Goal: Information Seeking & Learning: Check status

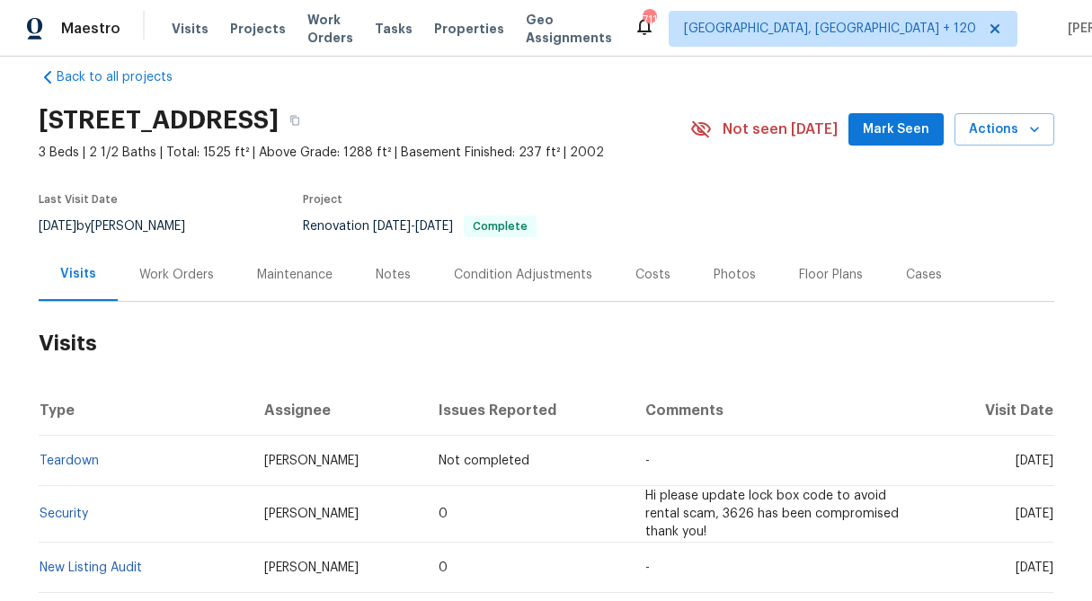
scroll to position [30, 0]
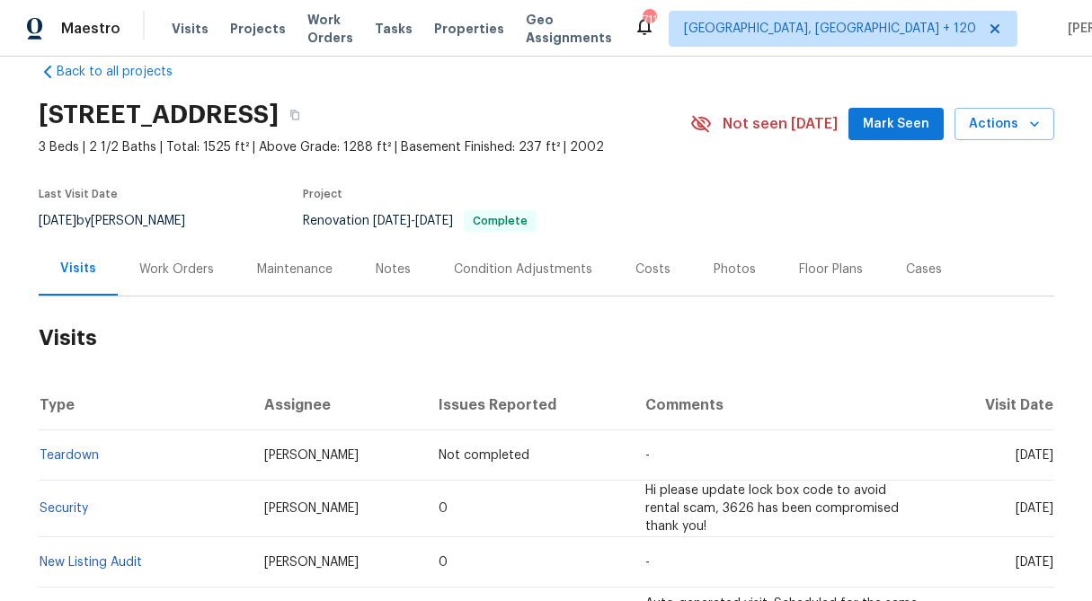
click at [206, 270] on div "Work Orders" at bounding box center [176, 270] width 75 height 18
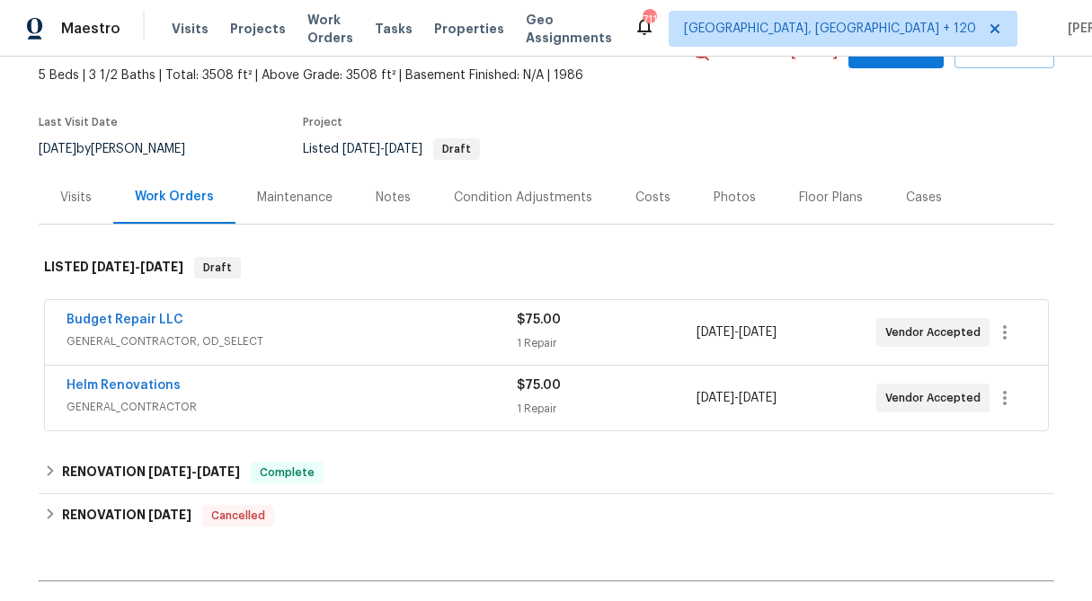
scroll to position [116, 0]
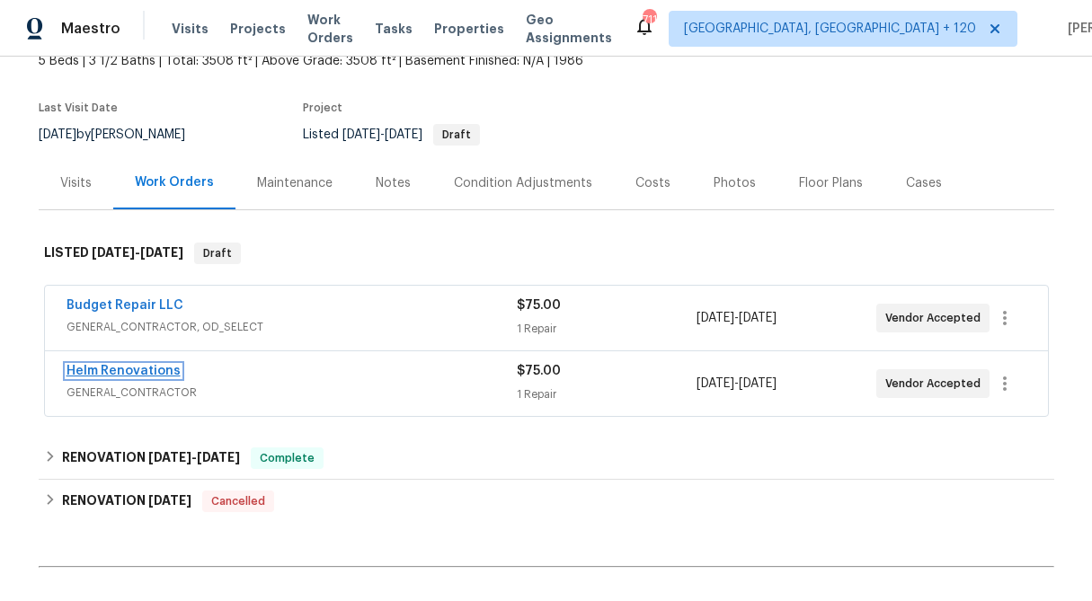
click at [155, 367] on link "Helm Renovations" at bounding box center [123, 371] width 114 height 13
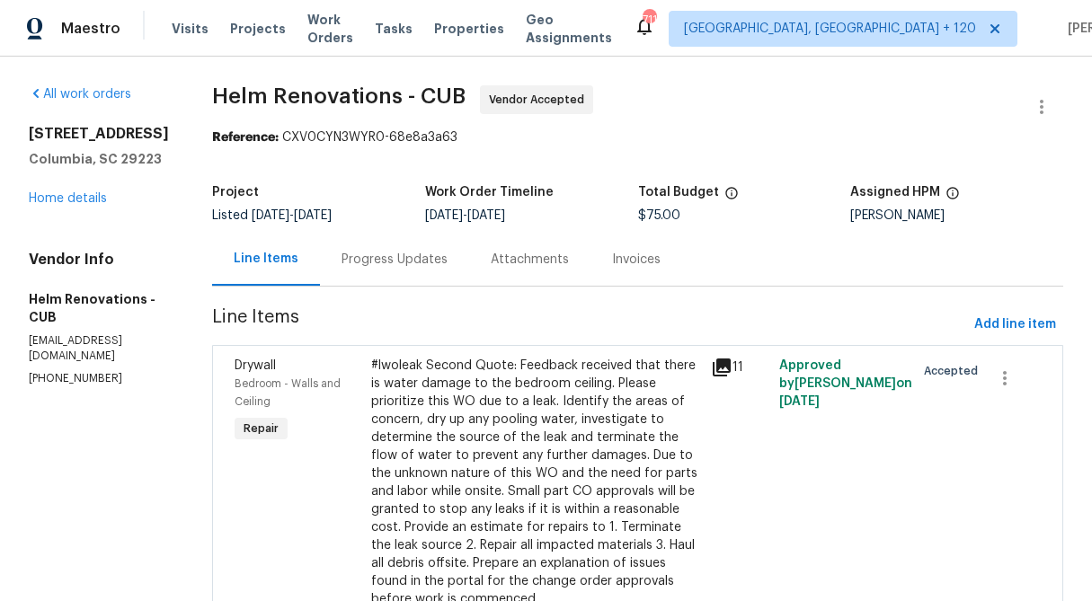
click at [408, 268] on div "Progress Updates" at bounding box center [394, 260] width 106 height 18
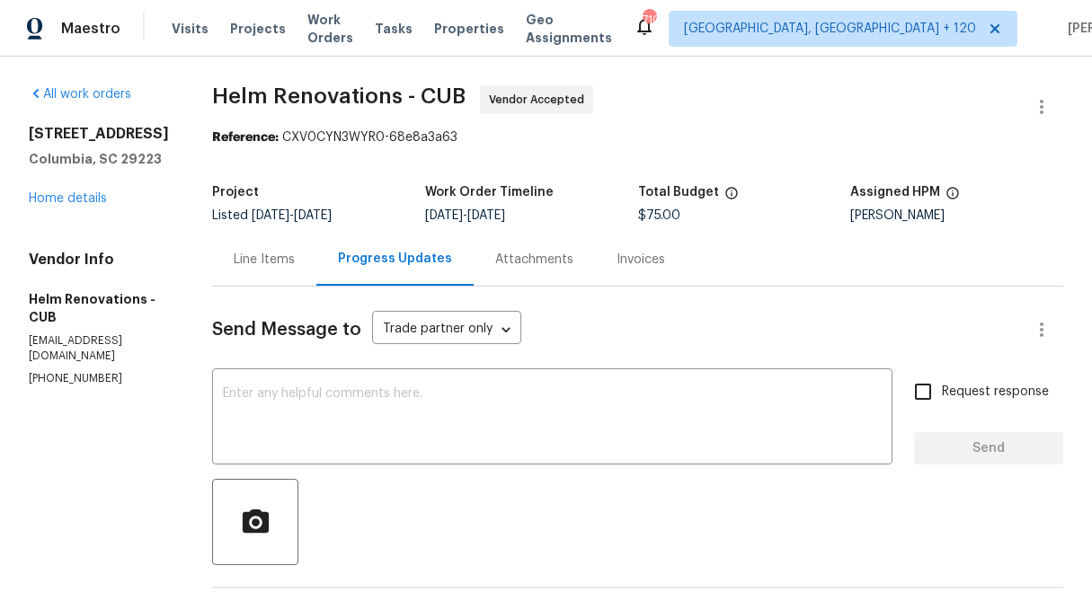
click at [280, 257] on div "Line Items" at bounding box center [264, 260] width 61 height 18
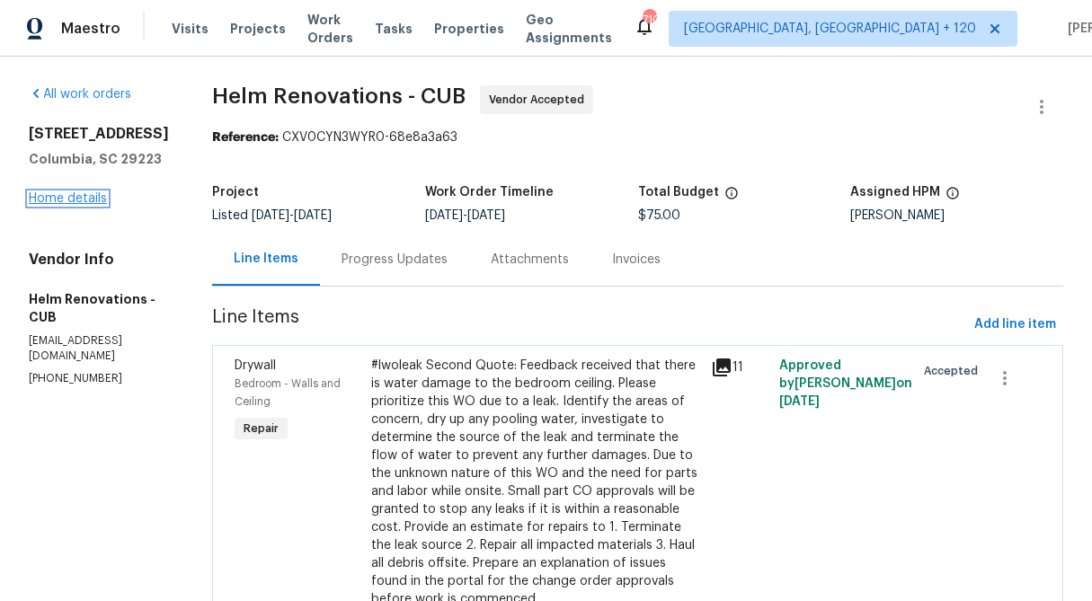
click at [93, 201] on link "Home details" at bounding box center [68, 198] width 78 height 13
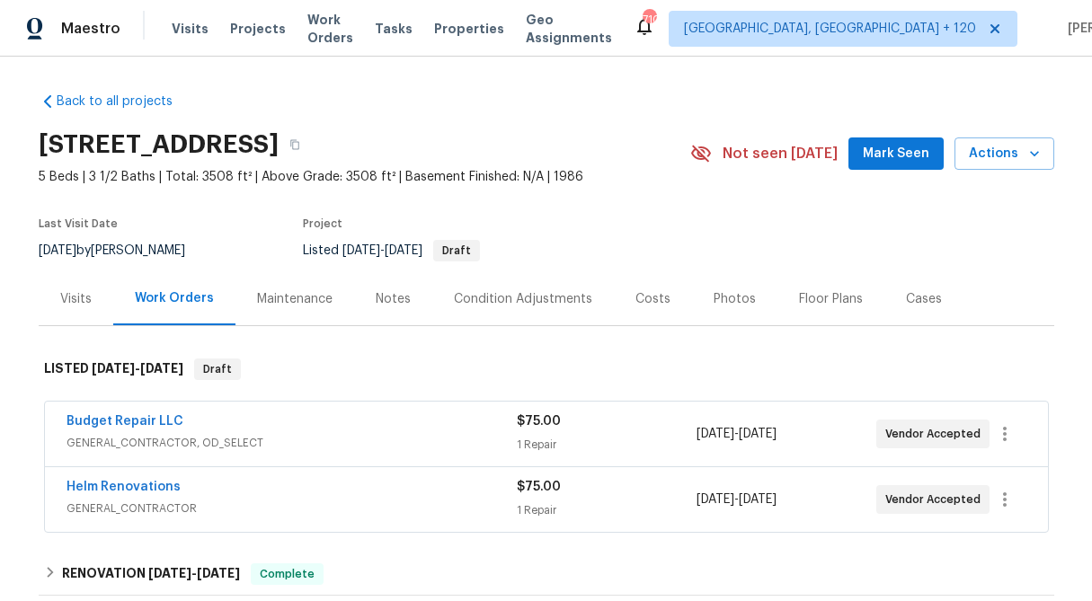
click at [279, 518] on div "Helm Renovations GENERAL_CONTRACTOR" at bounding box center [291, 499] width 450 height 43
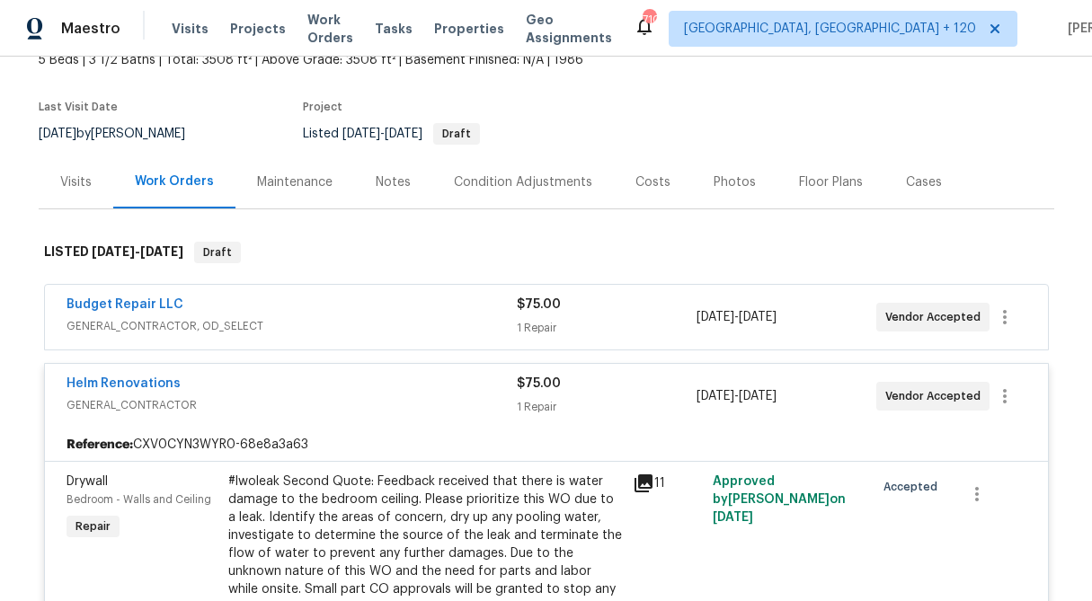
scroll to position [146, 0]
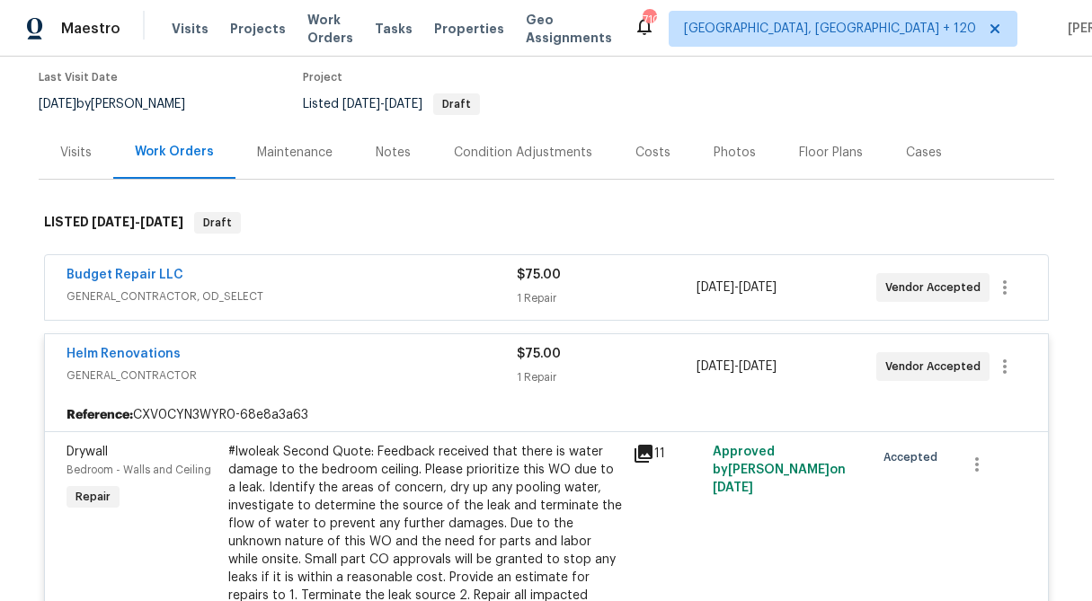
click at [448, 481] on div "#lwoleak Second Quote: Feedback received that there is water damage to the bedr…" at bounding box center [425, 551] width 394 height 216
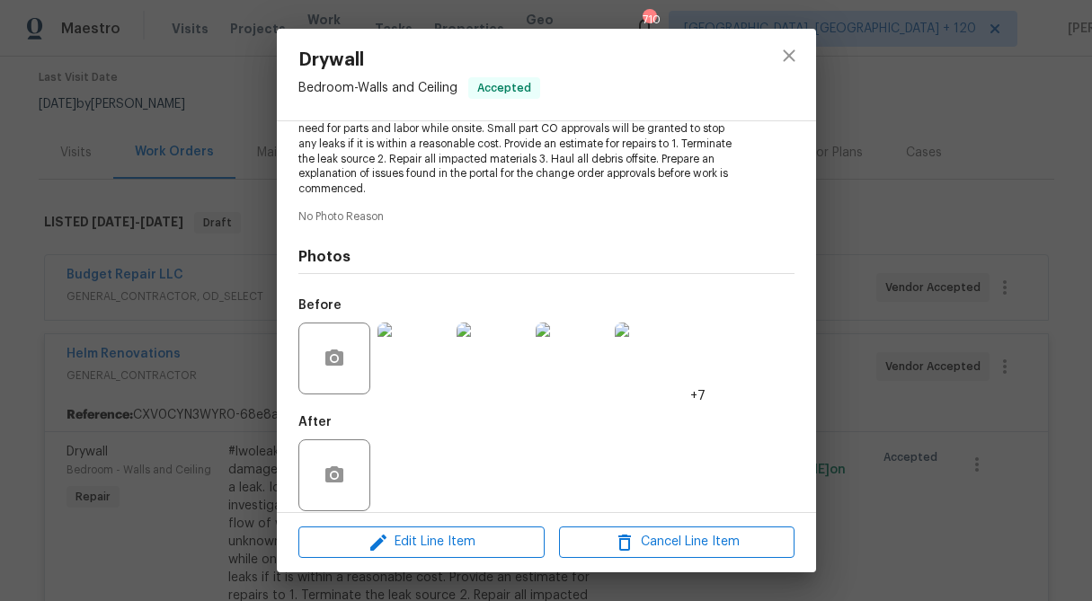
scroll to position [275, 0]
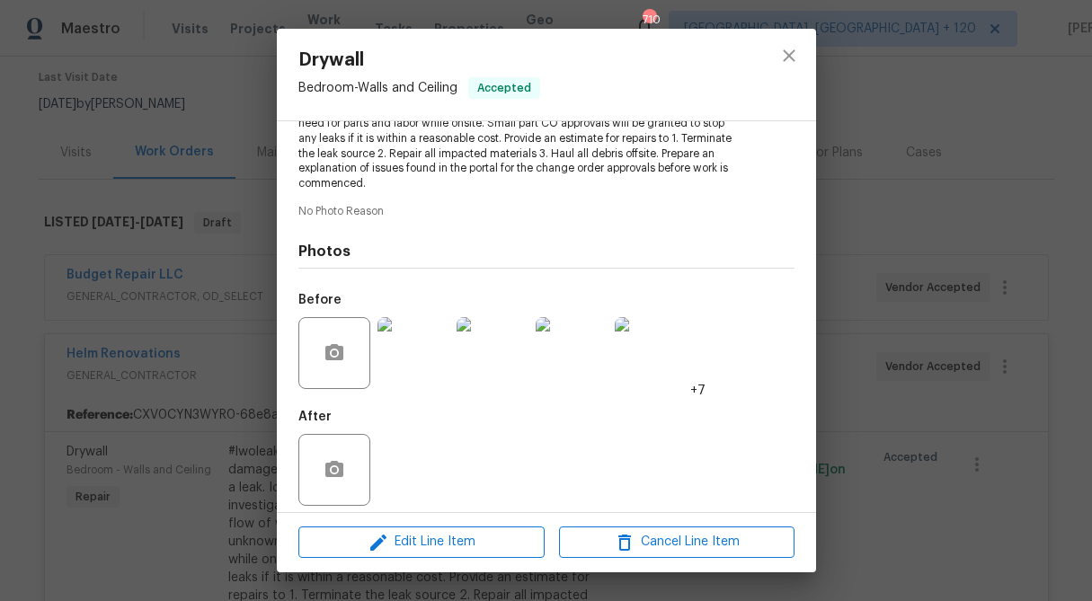
click at [393, 376] on img at bounding box center [413, 353] width 72 height 72
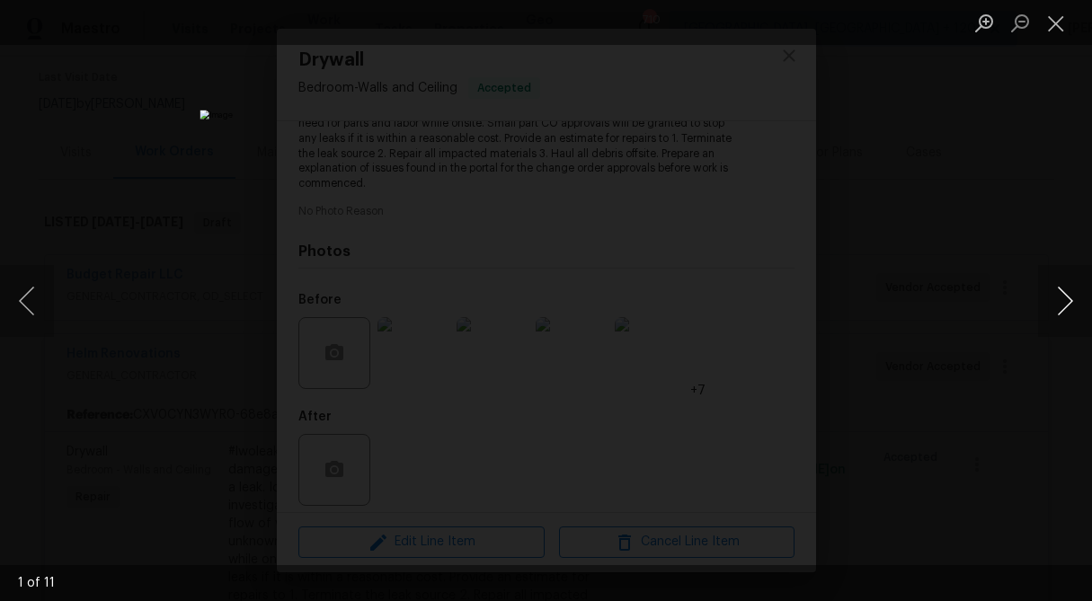
click at [1049, 306] on button "Next image" at bounding box center [1065, 301] width 54 height 72
click at [1058, 22] on button "Close lightbox" at bounding box center [1056, 22] width 36 height 31
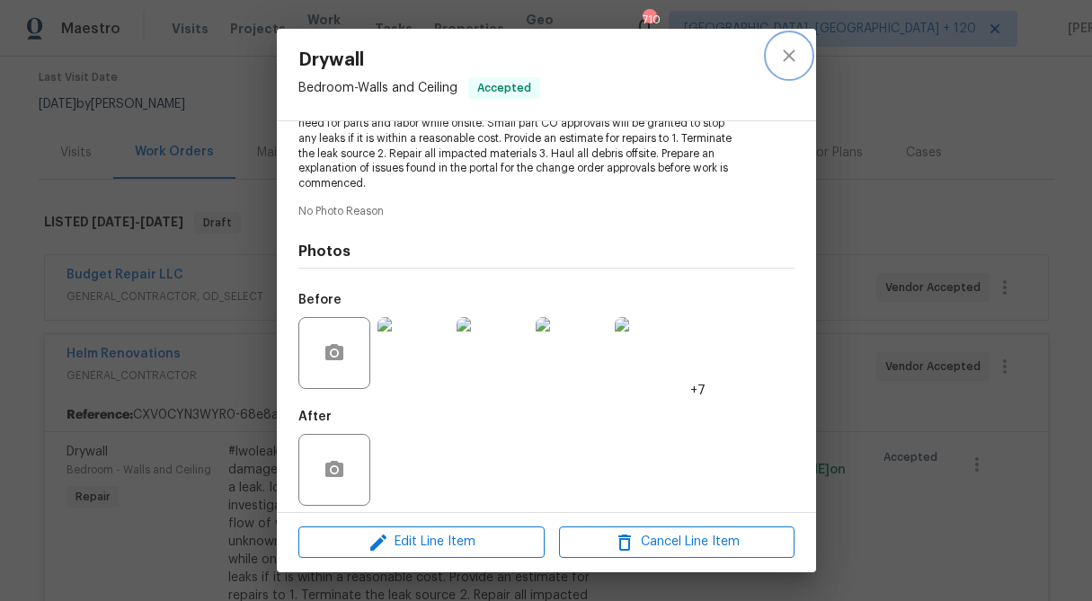
click at [787, 64] on icon "close" at bounding box center [789, 56] width 22 height 22
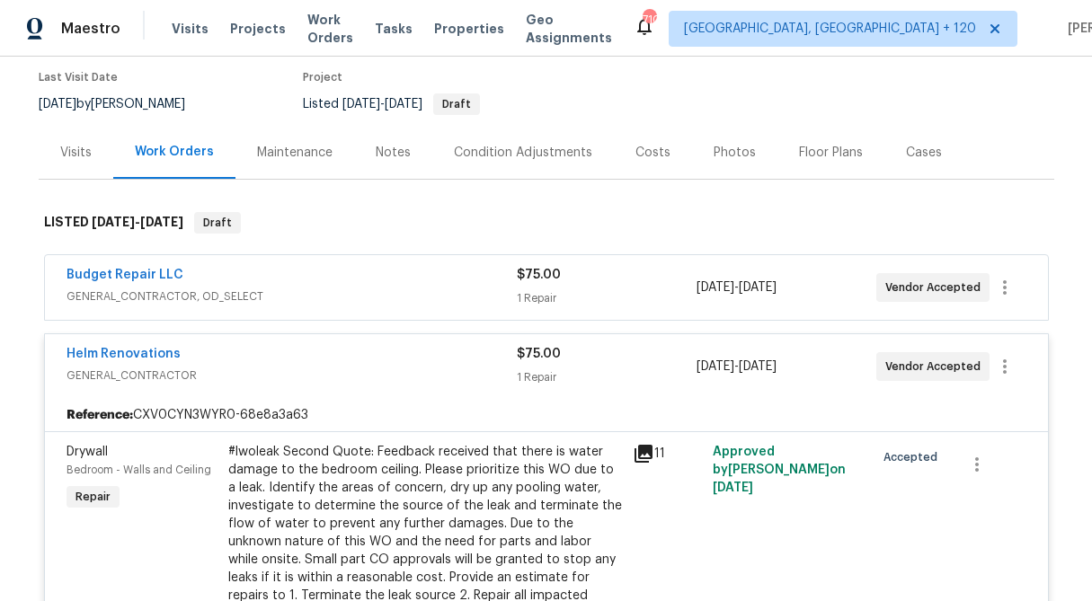
click at [501, 279] on div "Budget Repair LLC" at bounding box center [291, 277] width 450 height 22
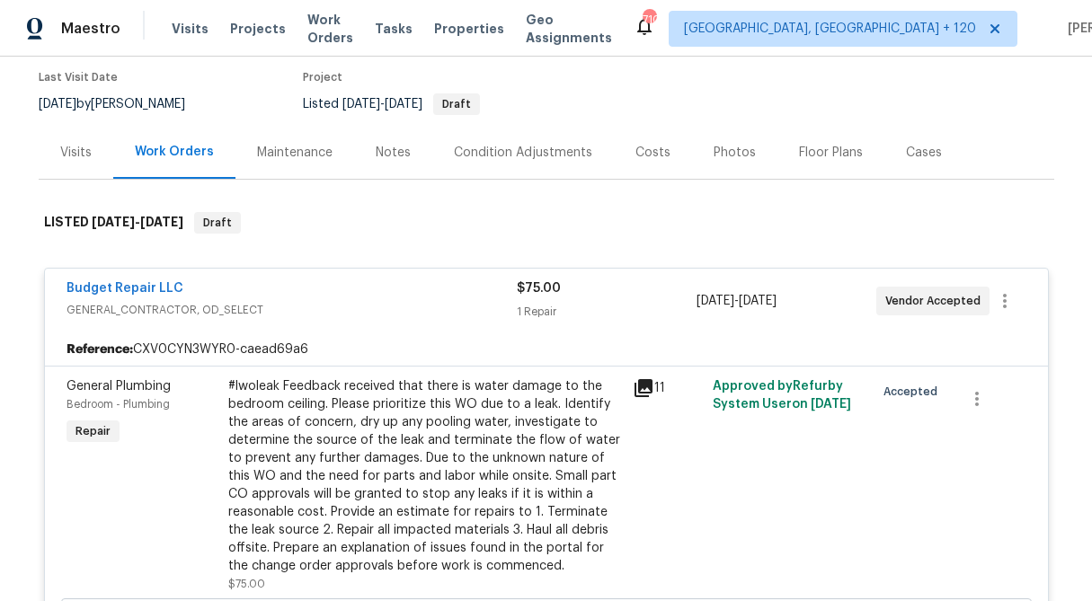
click at [397, 429] on div "#lwoleak Feedback received that there is water damage to the bedroom ceiling. P…" at bounding box center [425, 476] width 394 height 198
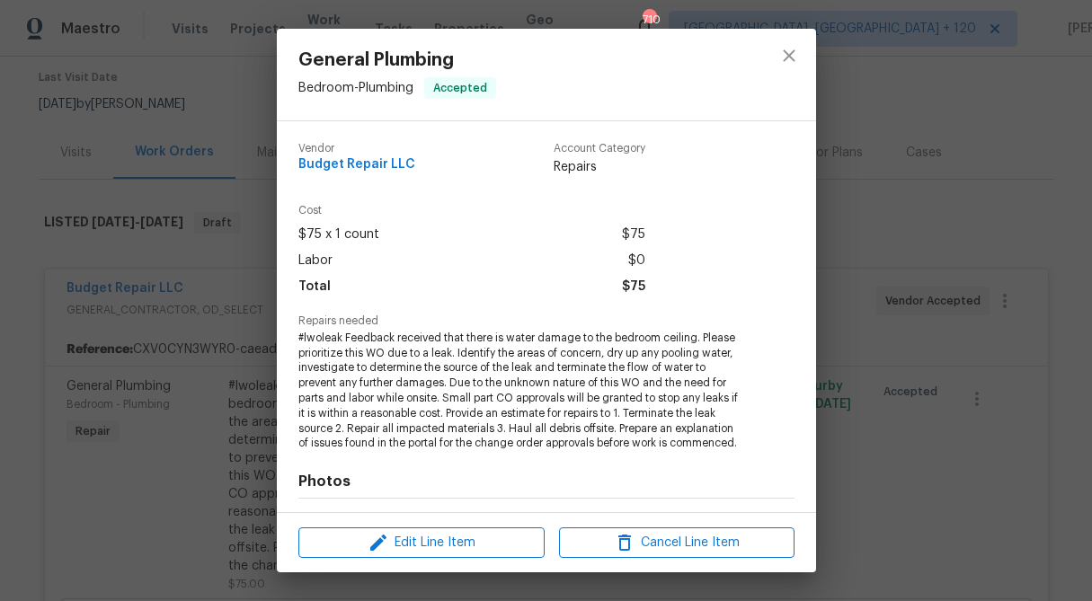
scroll to position [242, 0]
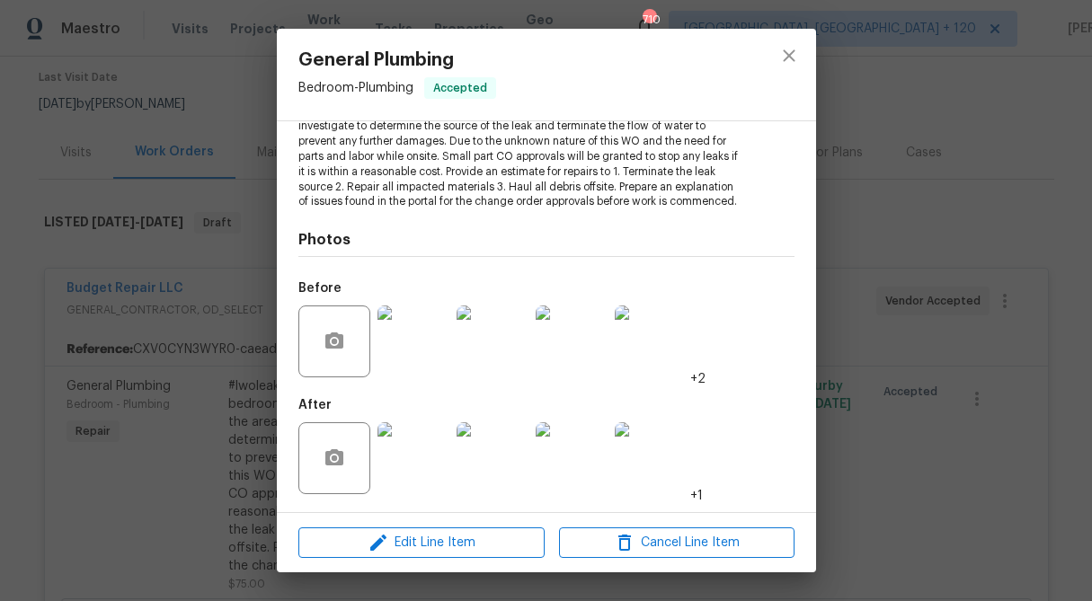
click at [430, 355] on img at bounding box center [413, 341] width 72 height 72
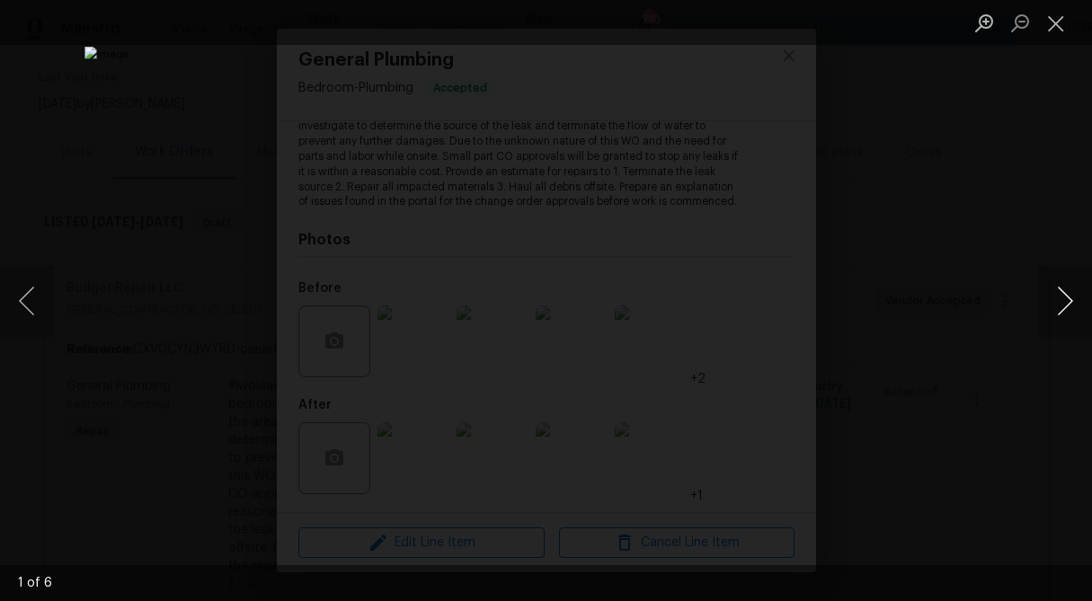
click at [1059, 320] on button "Next image" at bounding box center [1065, 301] width 54 height 72
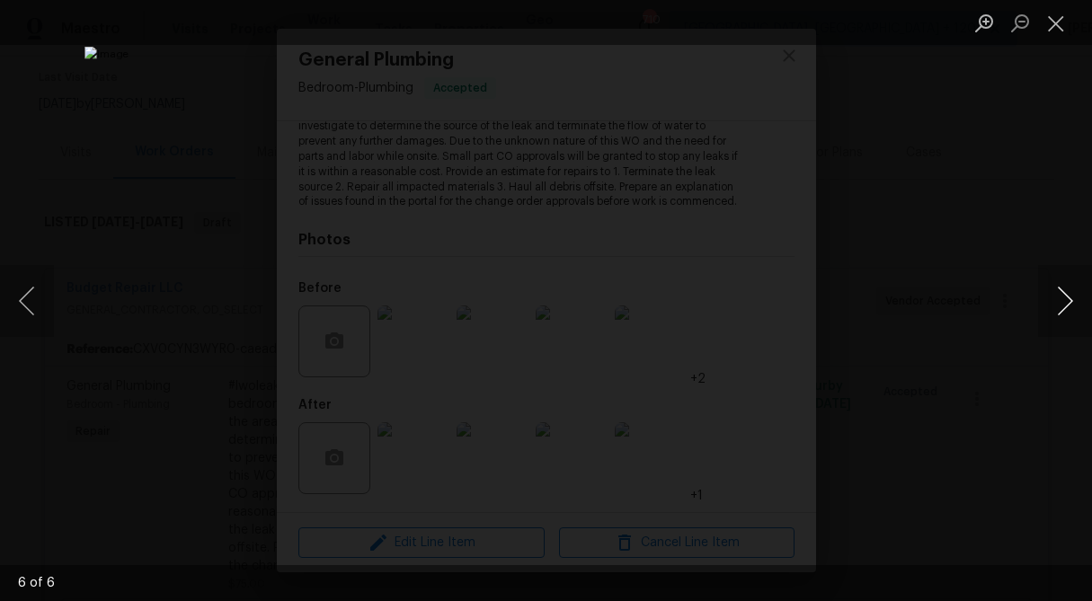
click at [1059, 320] on button "Next image" at bounding box center [1065, 301] width 54 height 72
click at [1054, 19] on button "Close lightbox" at bounding box center [1056, 22] width 36 height 31
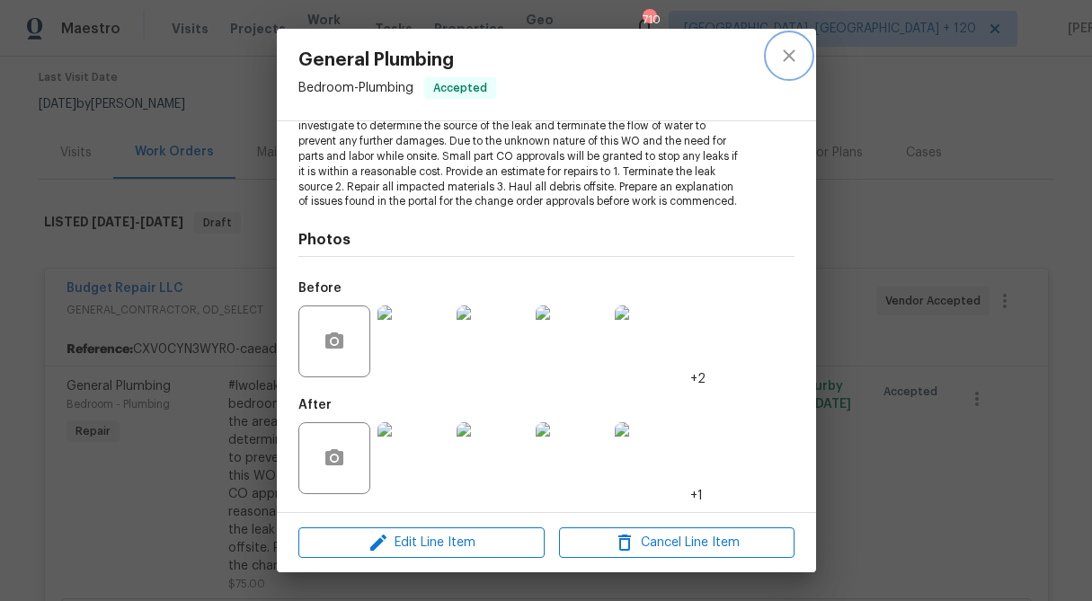
click at [792, 68] on button "close" at bounding box center [788, 55] width 43 height 43
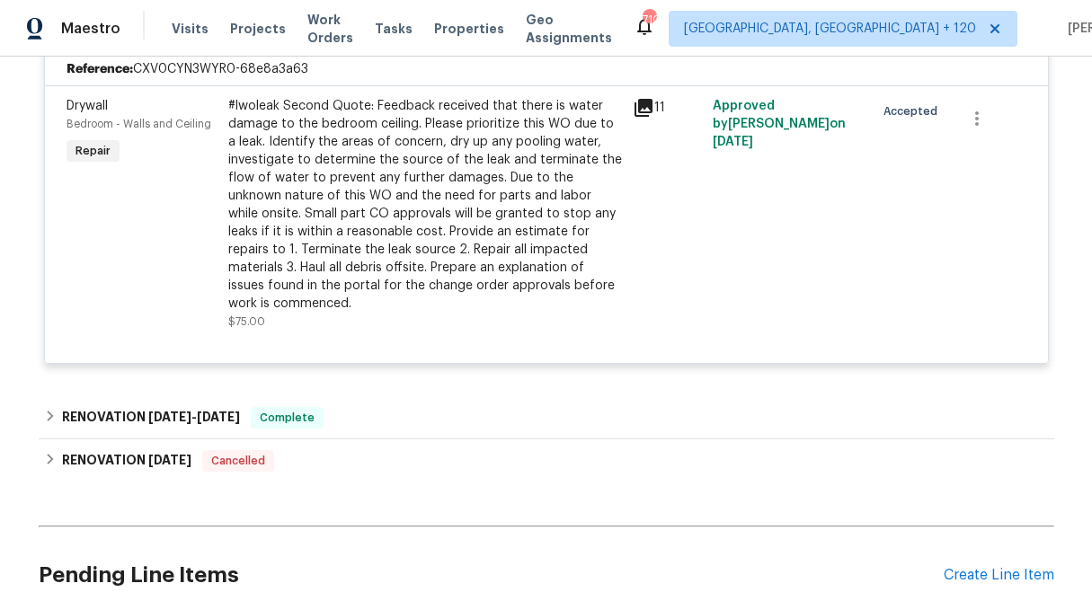
scroll to position [1005, 0]
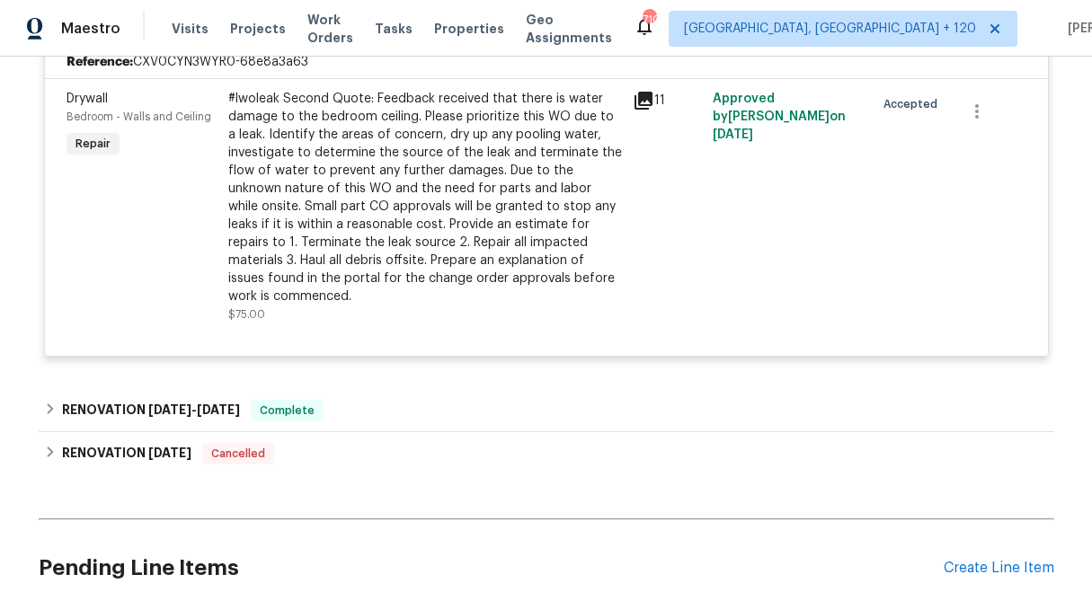
click at [513, 179] on div "#lwoleak Second Quote: Feedback received that there is water damage to the bedr…" at bounding box center [425, 198] width 394 height 216
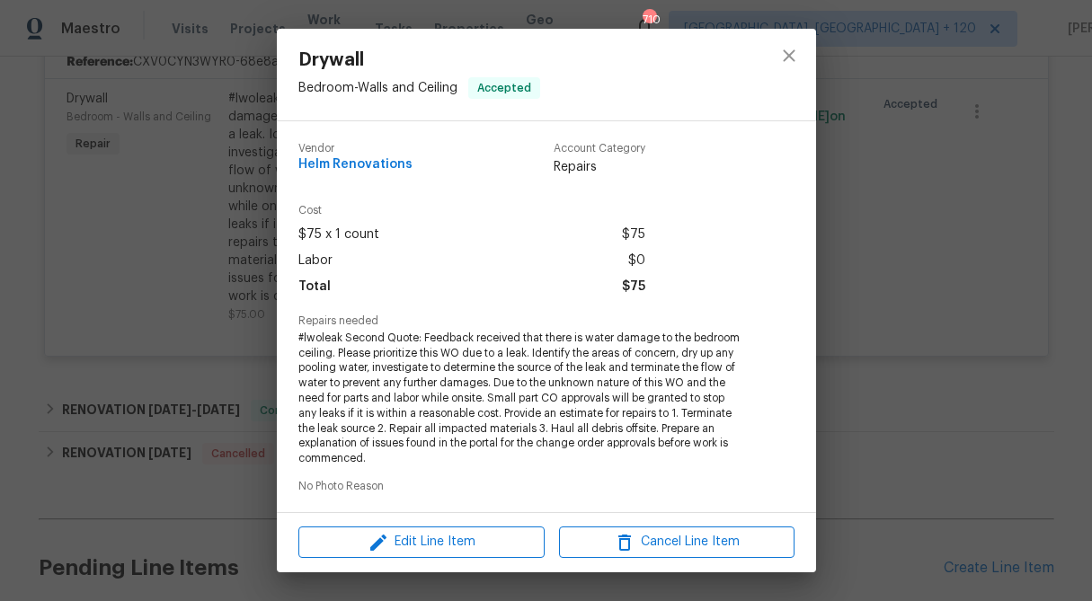
scroll to position [287, 0]
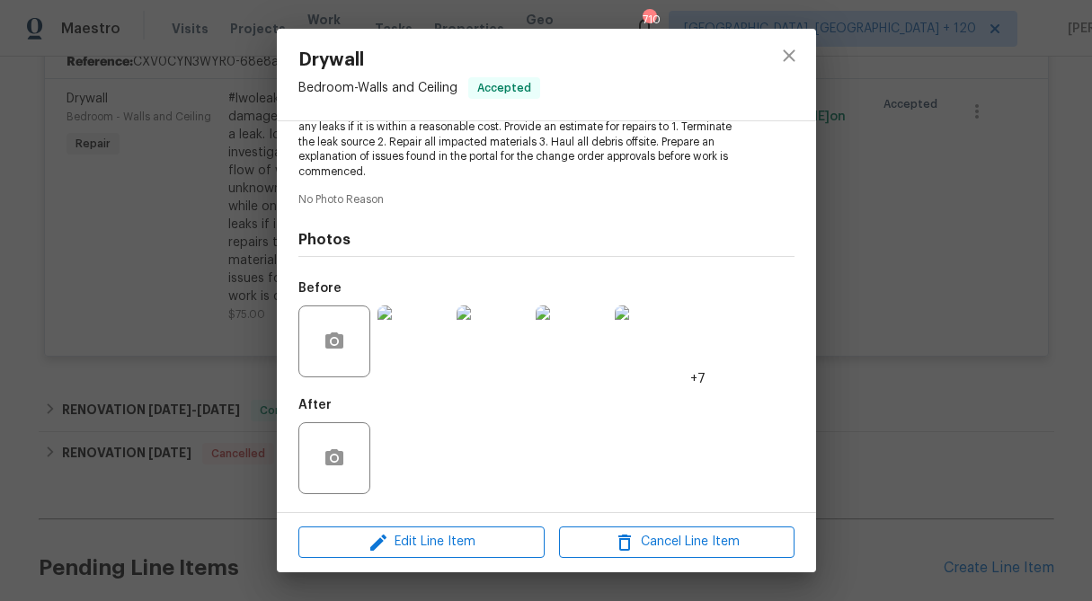
click at [641, 344] on img at bounding box center [651, 341] width 72 height 72
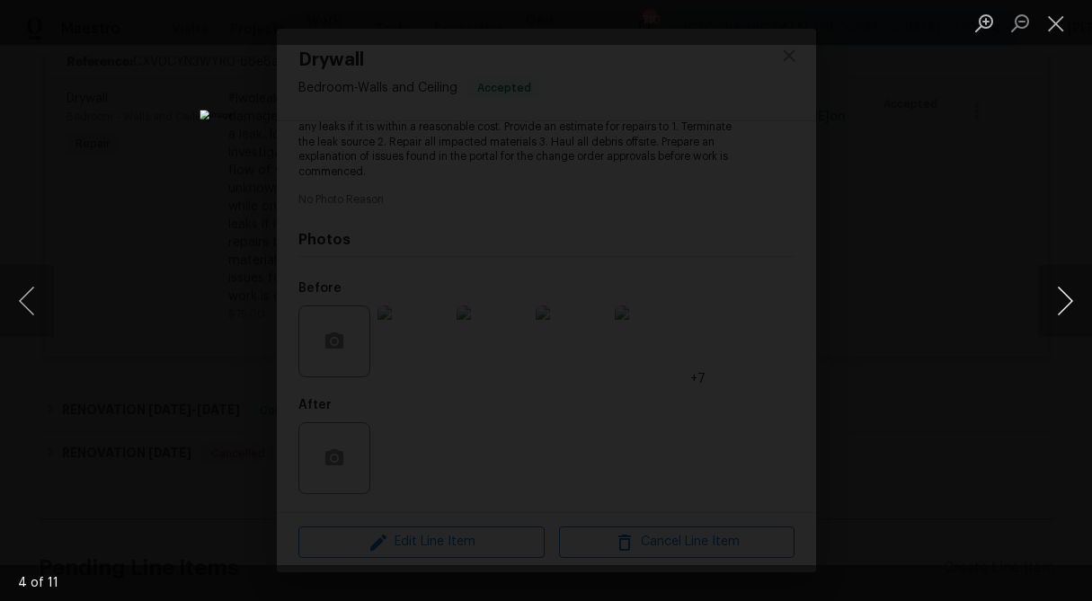
click at [1068, 294] on button "Next image" at bounding box center [1065, 301] width 54 height 72
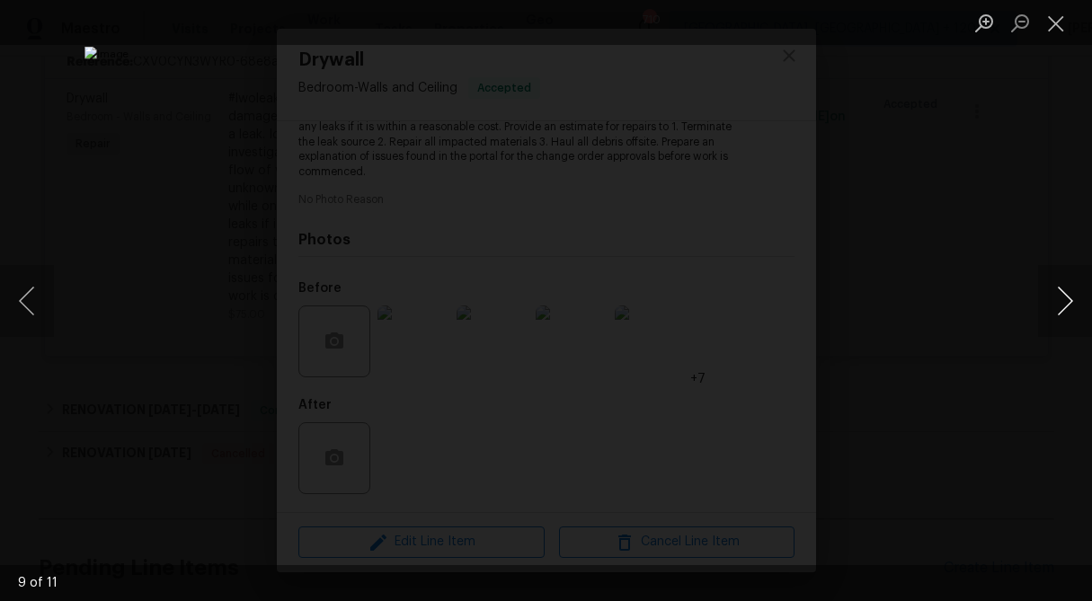
click at [1068, 294] on button "Next image" at bounding box center [1065, 301] width 54 height 72
click at [1064, 26] on button "Close lightbox" at bounding box center [1056, 22] width 36 height 31
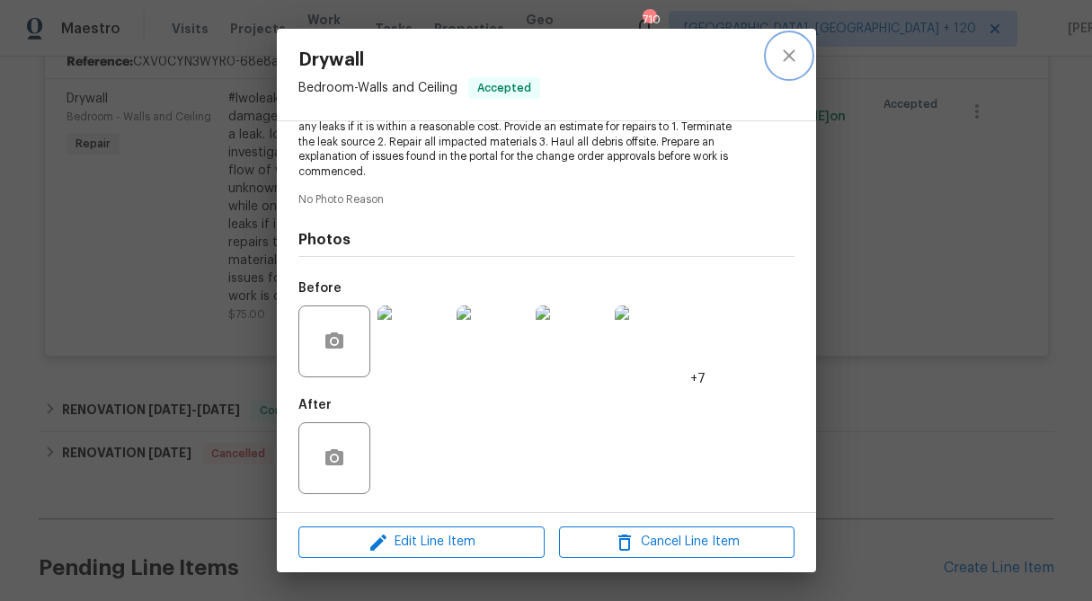
click at [792, 55] on icon "close" at bounding box center [789, 56] width 22 height 22
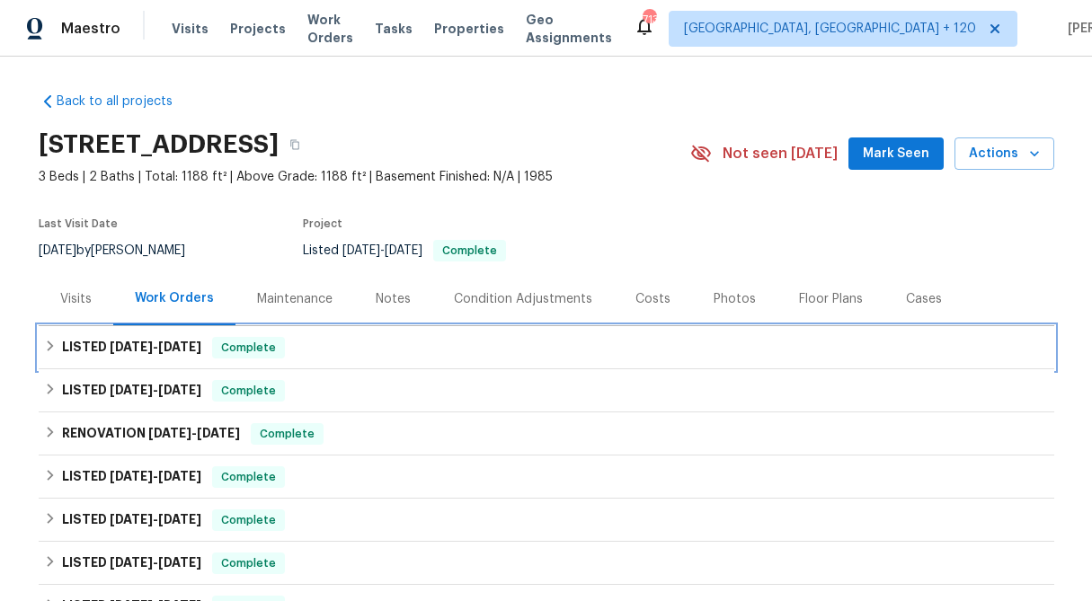
click at [47, 345] on icon at bounding box center [50, 346] width 13 height 13
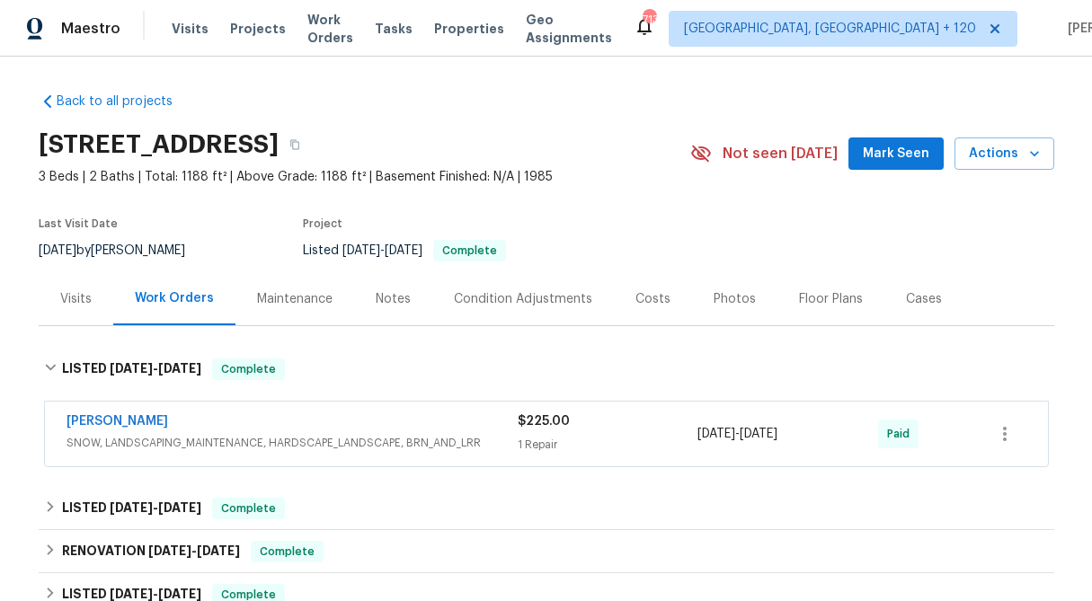
click at [542, 436] on div "1 Repair" at bounding box center [608, 445] width 181 height 18
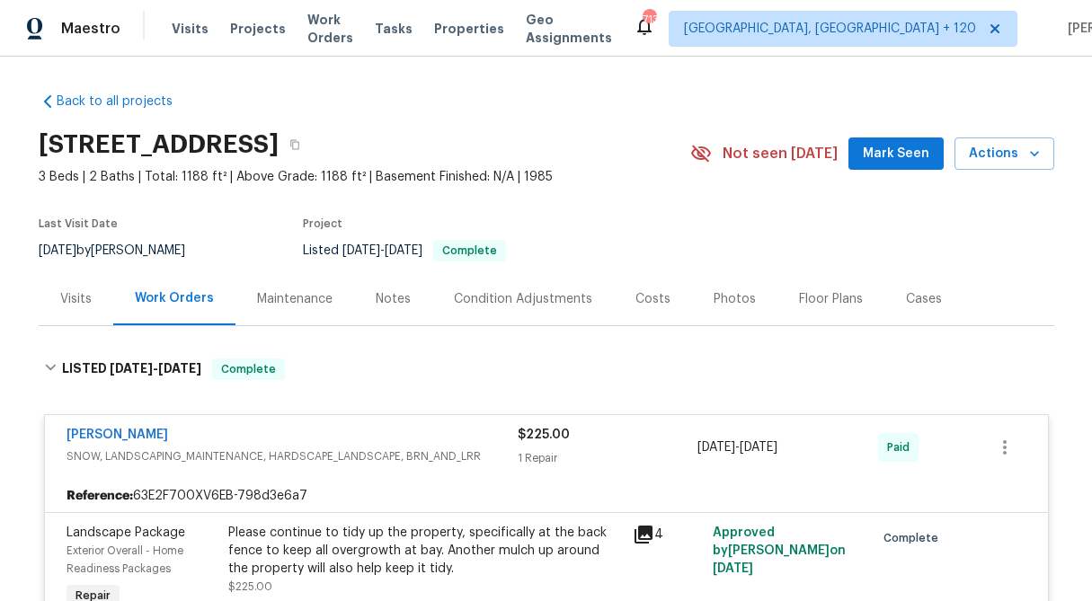
scroll to position [154, 0]
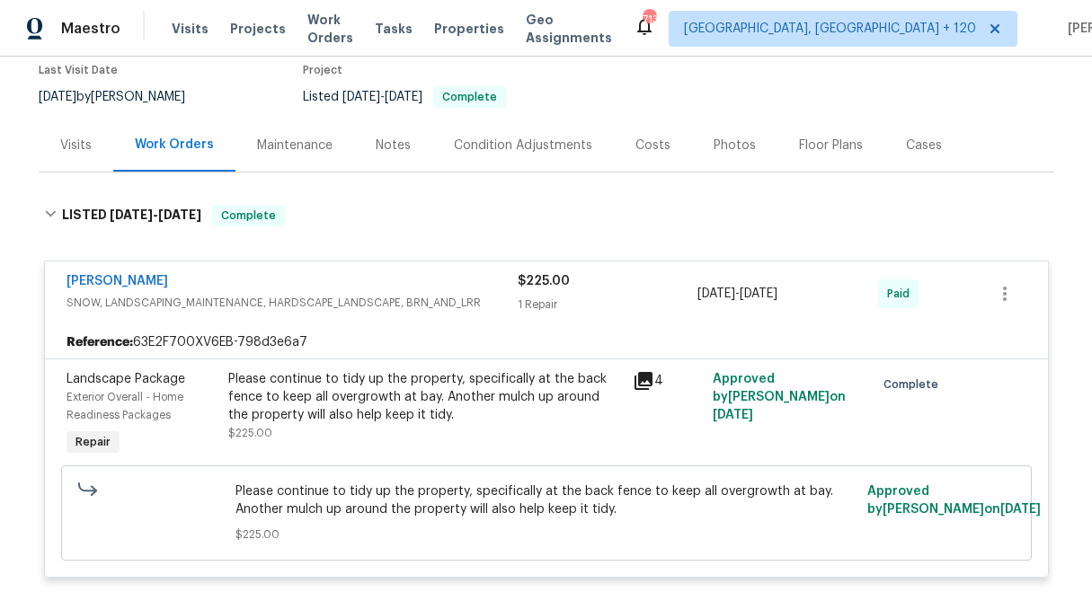
click at [481, 403] on div "Please continue to tidy up the property, specifically at the back fence to keep…" at bounding box center [425, 397] width 394 height 54
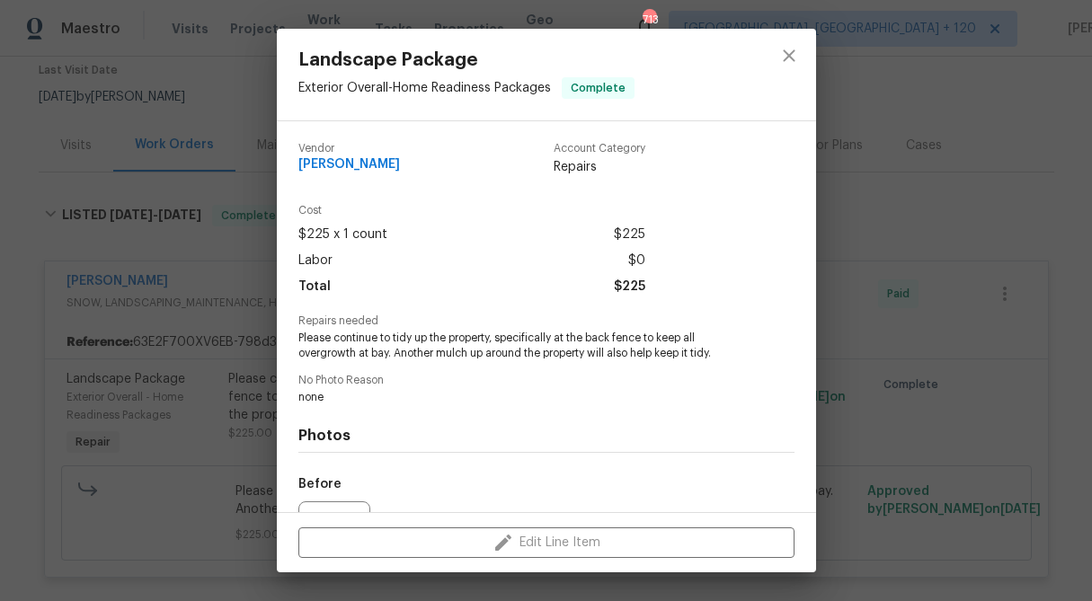
scroll to position [196, 0]
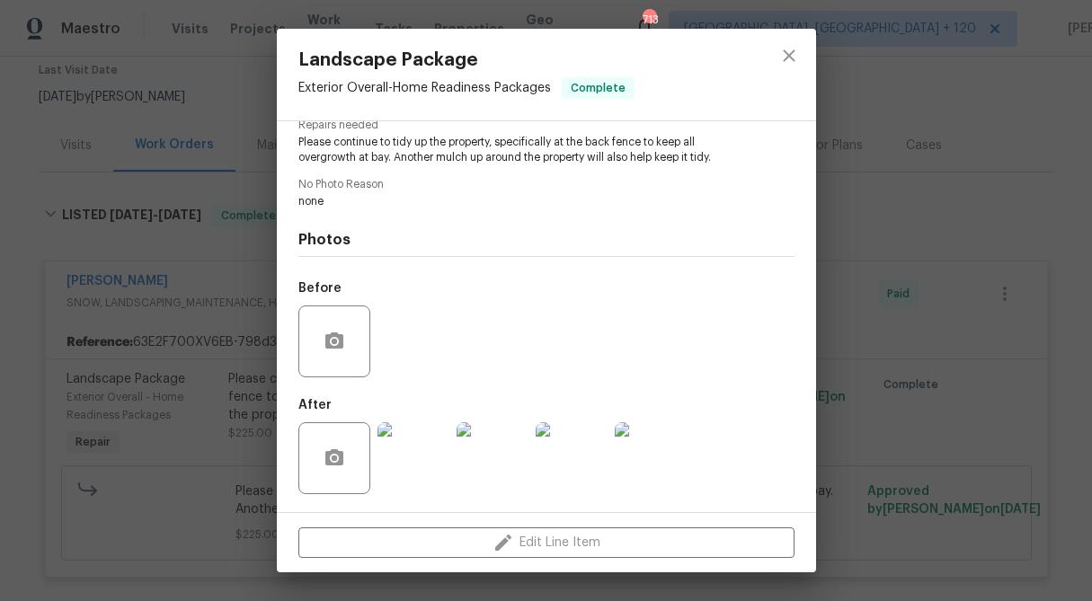
click at [439, 465] on img at bounding box center [413, 458] width 72 height 72
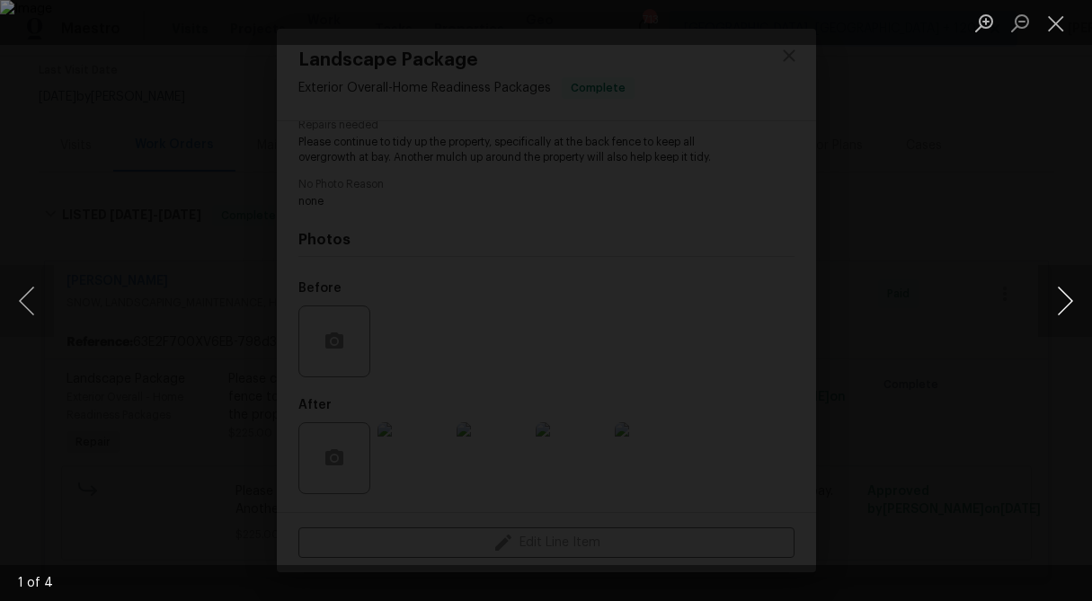
click at [1063, 297] on button "Next image" at bounding box center [1065, 301] width 54 height 72
click at [1060, 26] on button "Close lightbox" at bounding box center [1056, 22] width 36 height 31
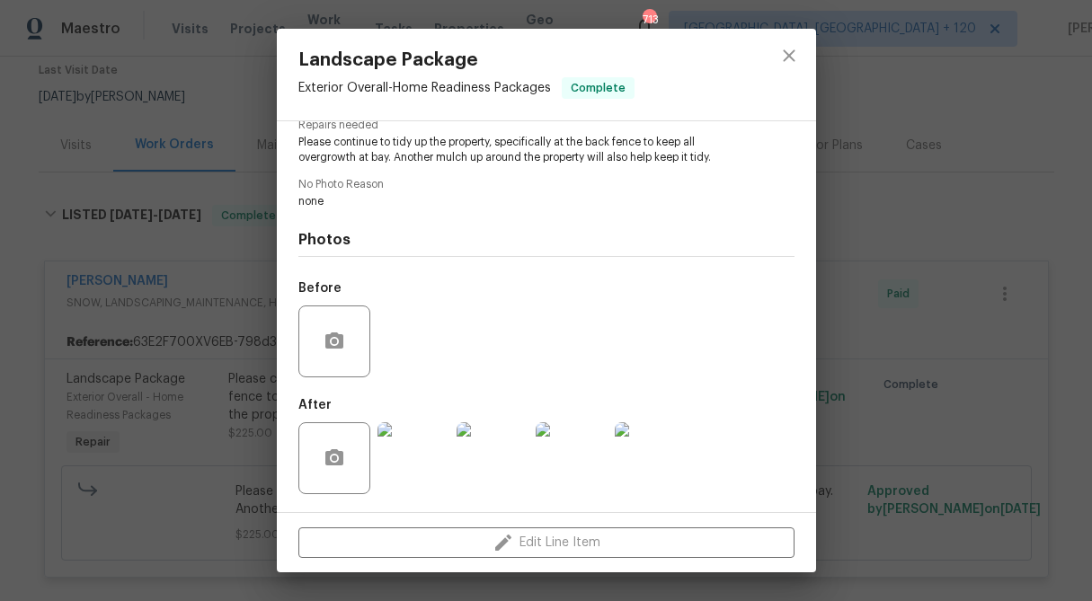
click at [147, 148] on div "Landscape Package Exterior Overall - Home Readiness Packages Complete Vendor Ca…" at bounding box center [546, 300] width 1092 height 601
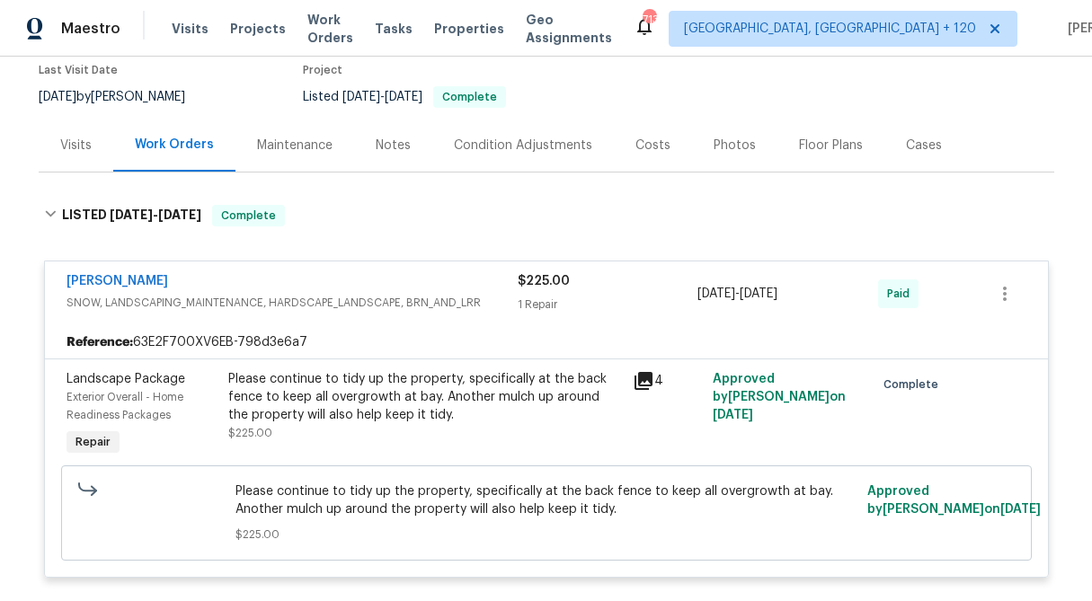
click at [80, 143] on div "Visits" at bounding box center [75, 146] width 31 height 18
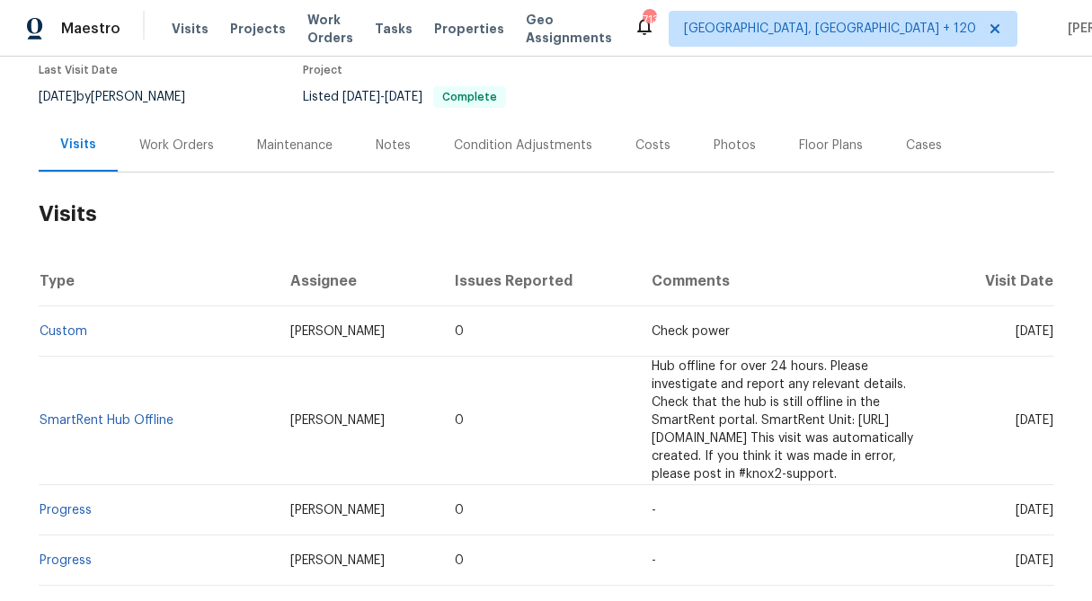
scroll to position [136, 0]
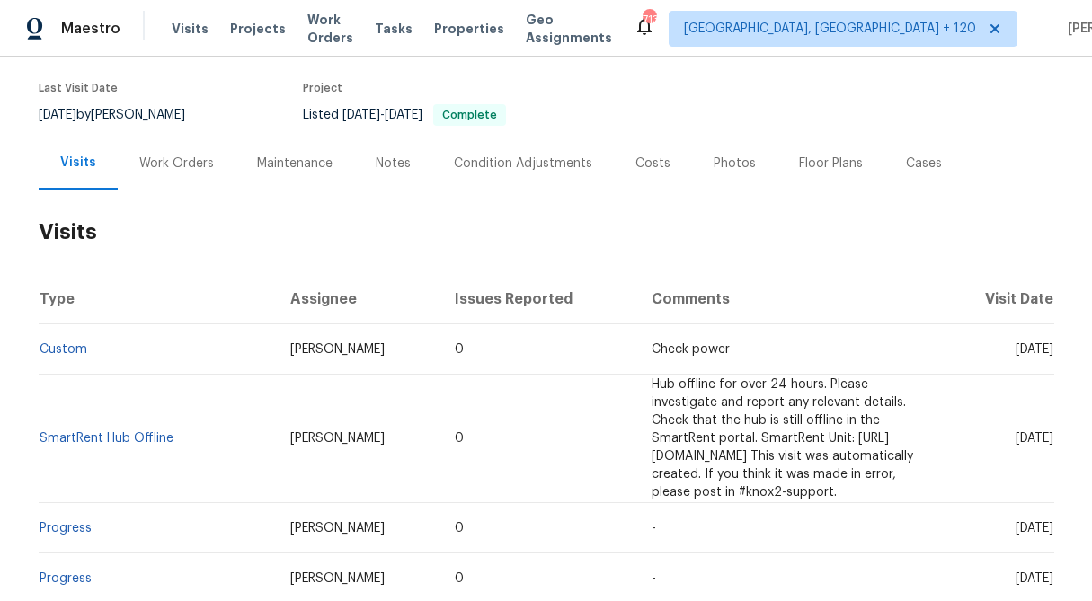
click at [175, 165] on div "Work Orders" at bounding box center [176, 164] width 75 height 18
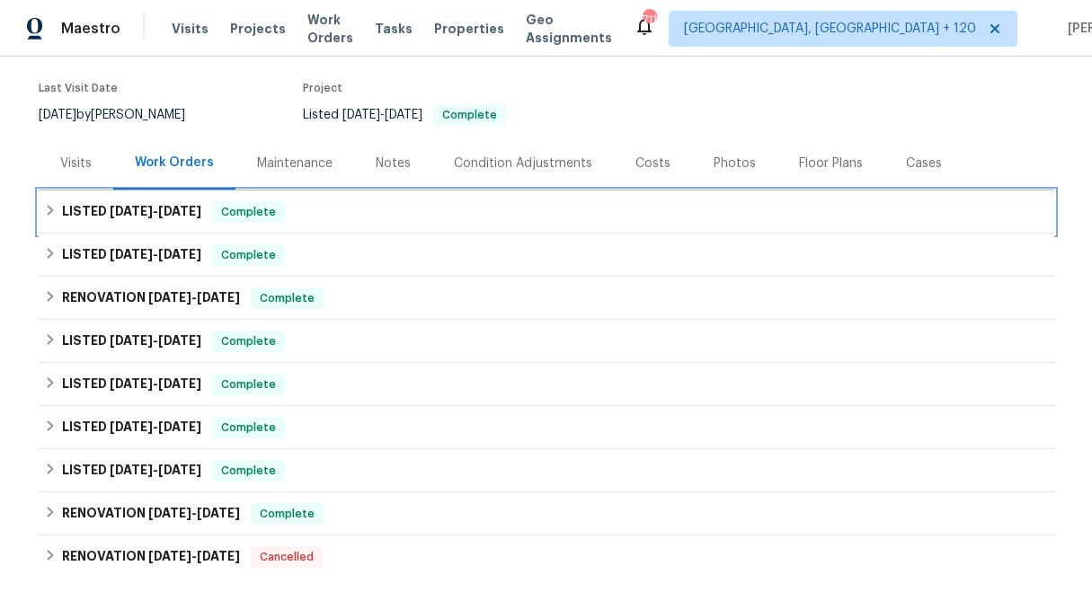
click at [55, 209] on icon at bounding box center [50, 210] width 13 height 13
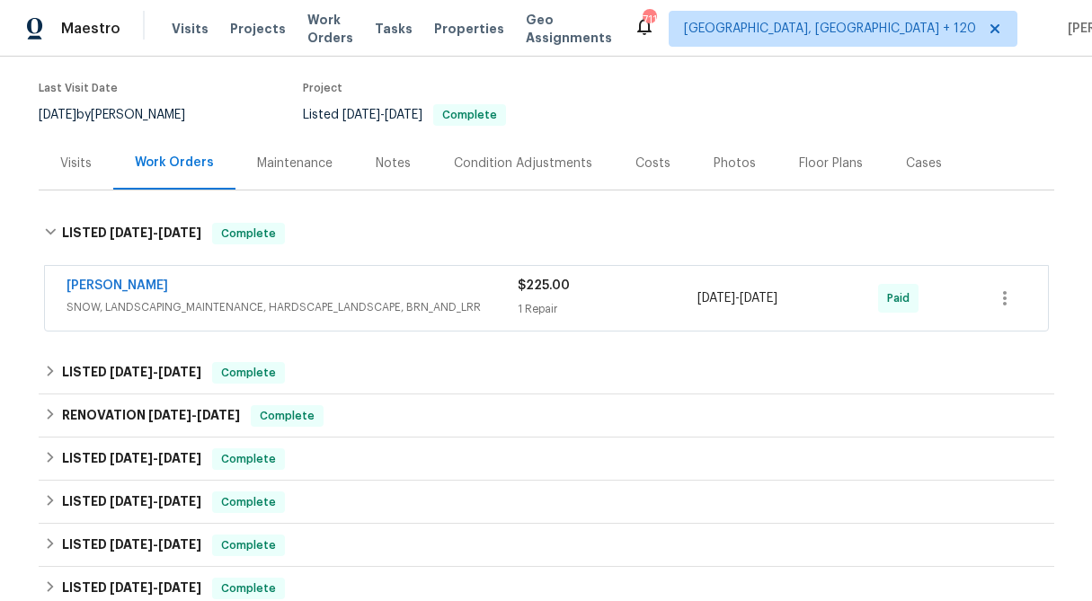
click at [541, 303] on div "1 Repair" at bounding box center [608, 309] width 181 height 18
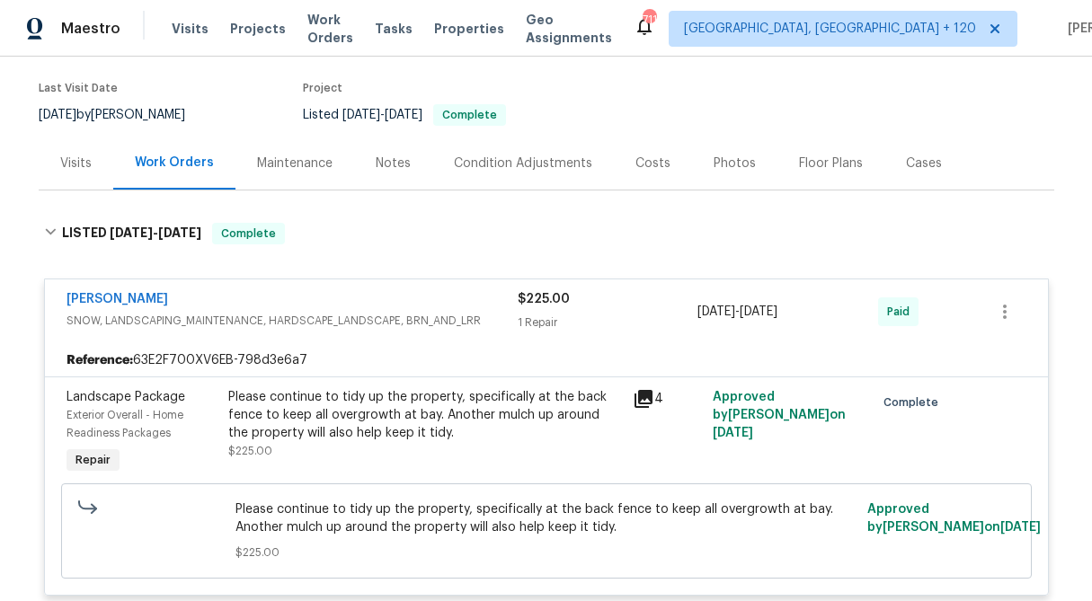
click at [541, 302] on span "$225.00" at bounding box center [544, 299] width 52 height 13
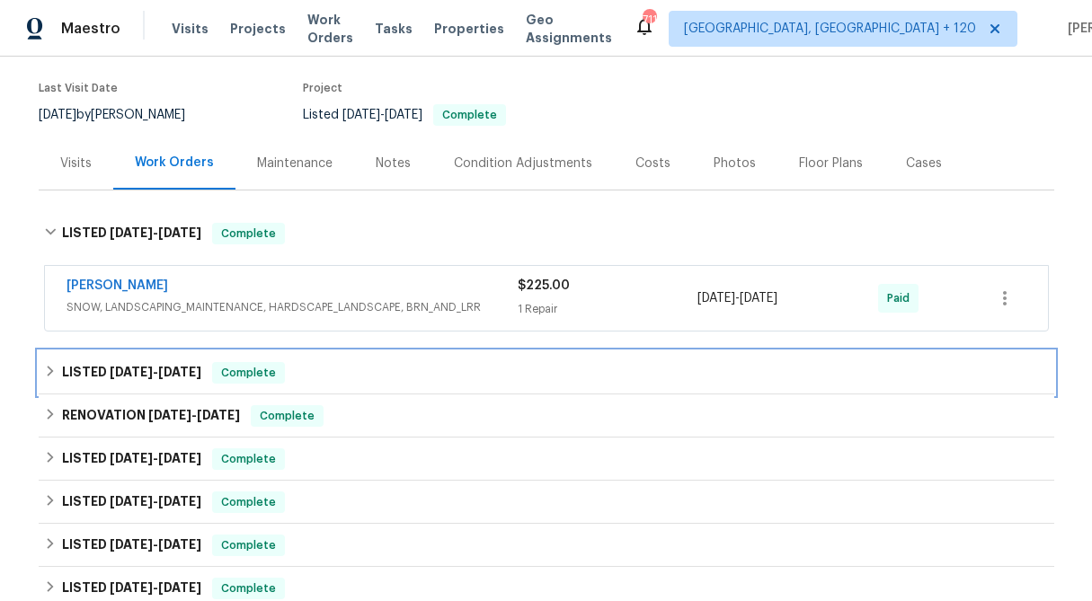
click at [40, 376] on div "LISTED 9/5/25 - 9/8/25 Complete" at bounding box center [546, 372] width 1015 height 43
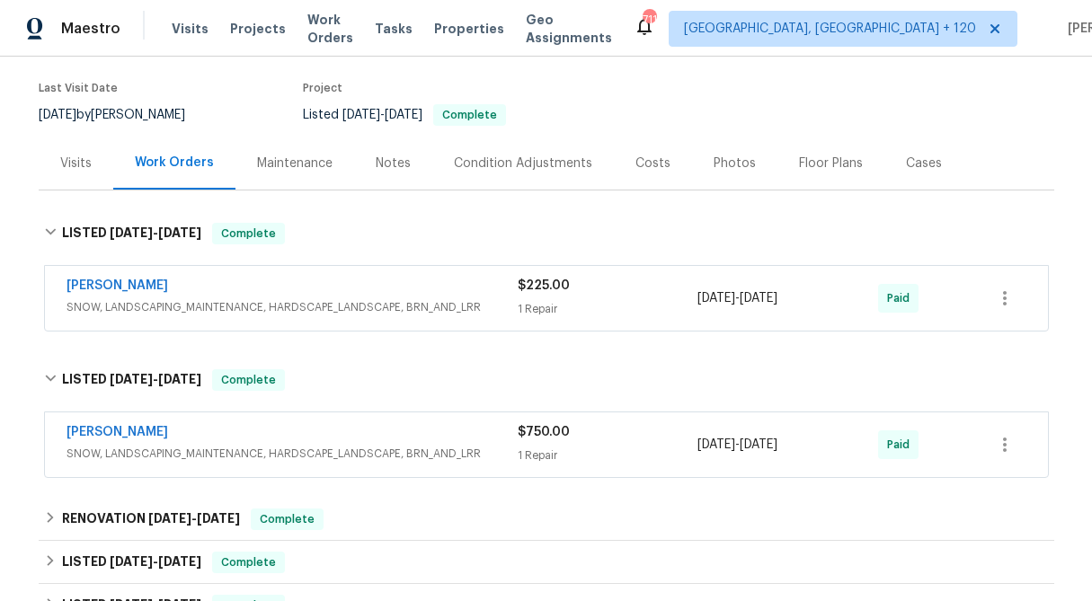
click at [572, 447] on div "1 Repair" at bounding box center [608, 456] width 181 height 18
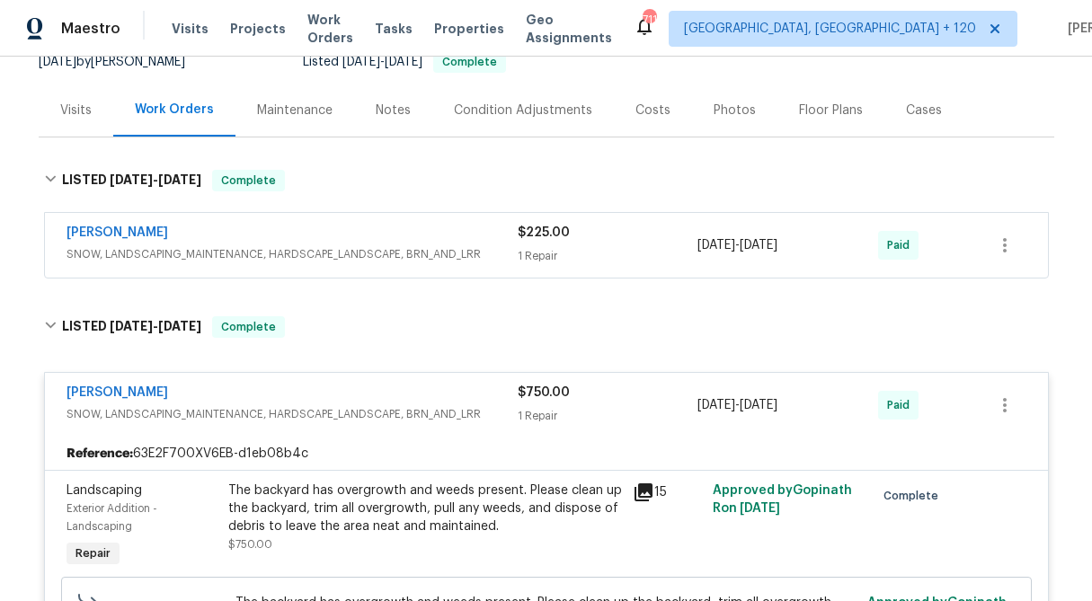
scroll to position [188, 0]
click at [571, 264] on div "1 Repair" at bounding box center [608, 257] width 181 height 18
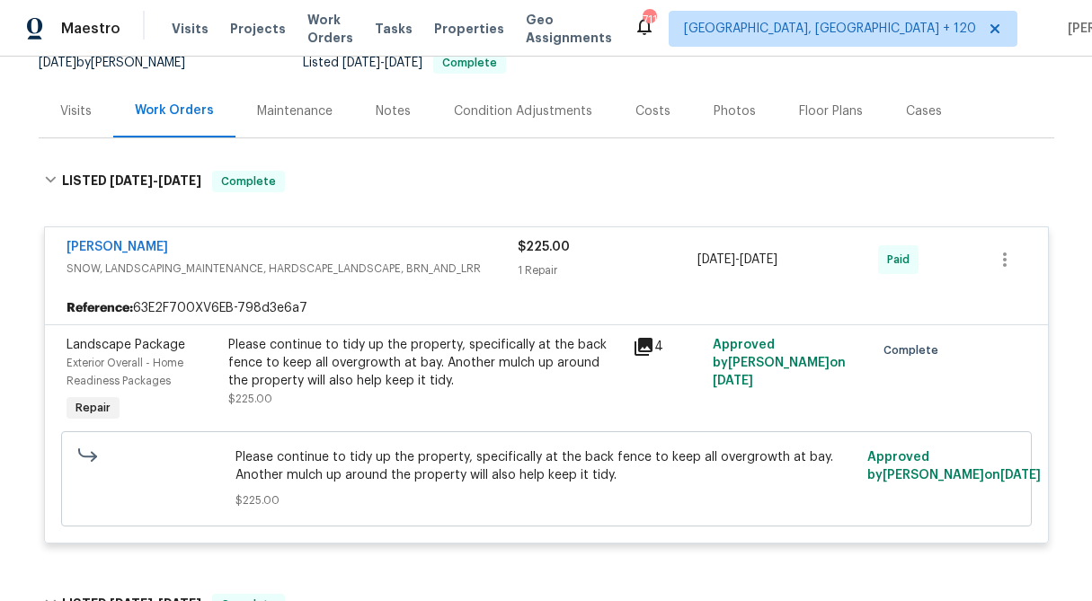
click at [430, 350] on div "Please continue to tidy up the property, specifically at the back fence to keep…" at bounding box center [425, 363] width 394 height 54
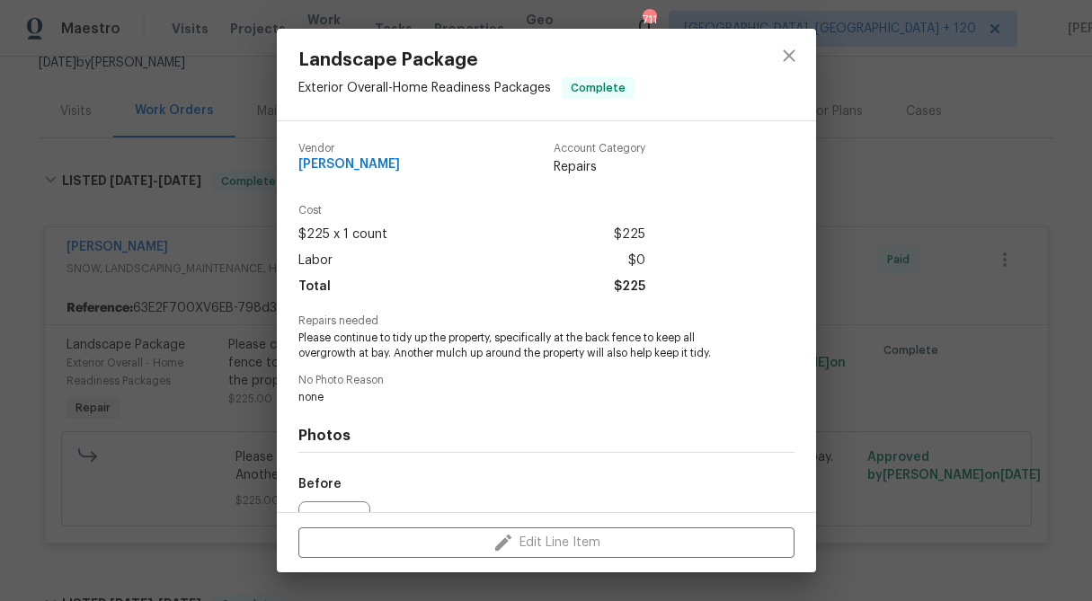
scroll to position [196, 0]
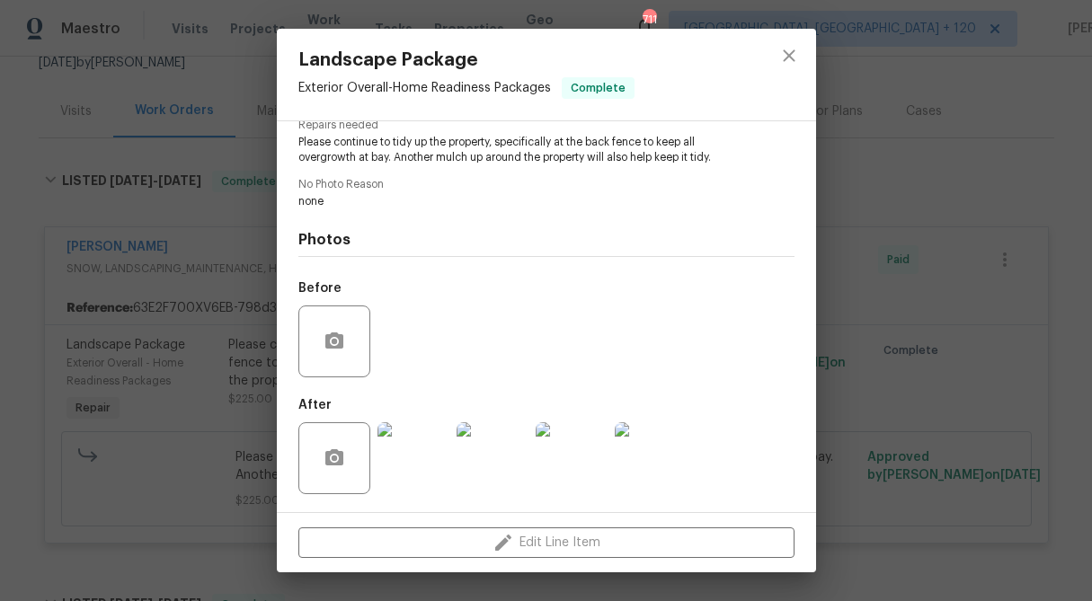
click at [412, 466] on img at bounding box center [413, 458] width 72 height 72
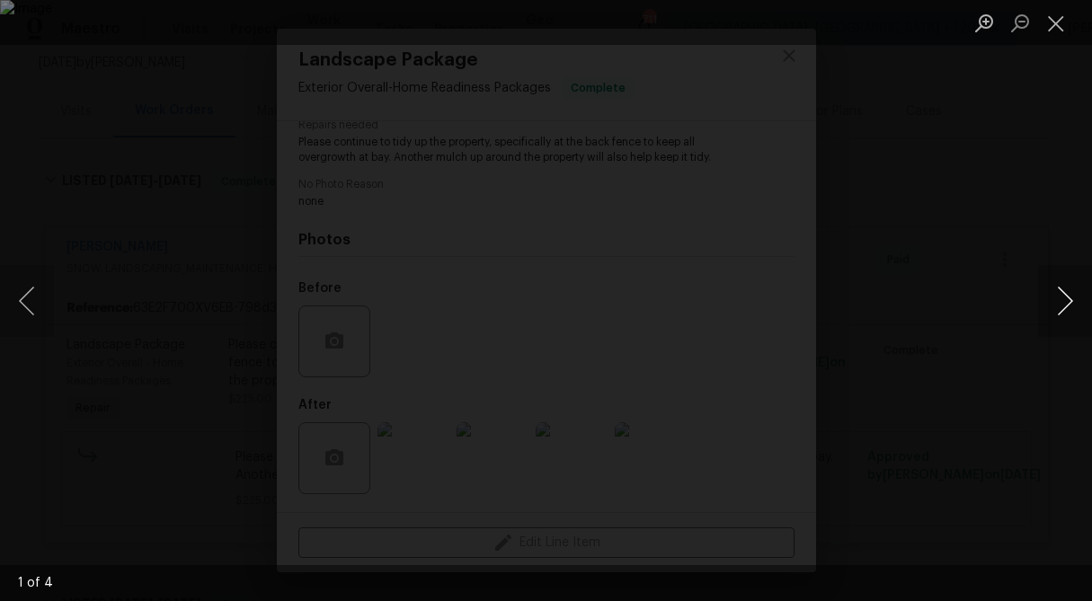
click at [1065, 297] on button "Next image" at bounding box center [1065, 301] width 54 height 72
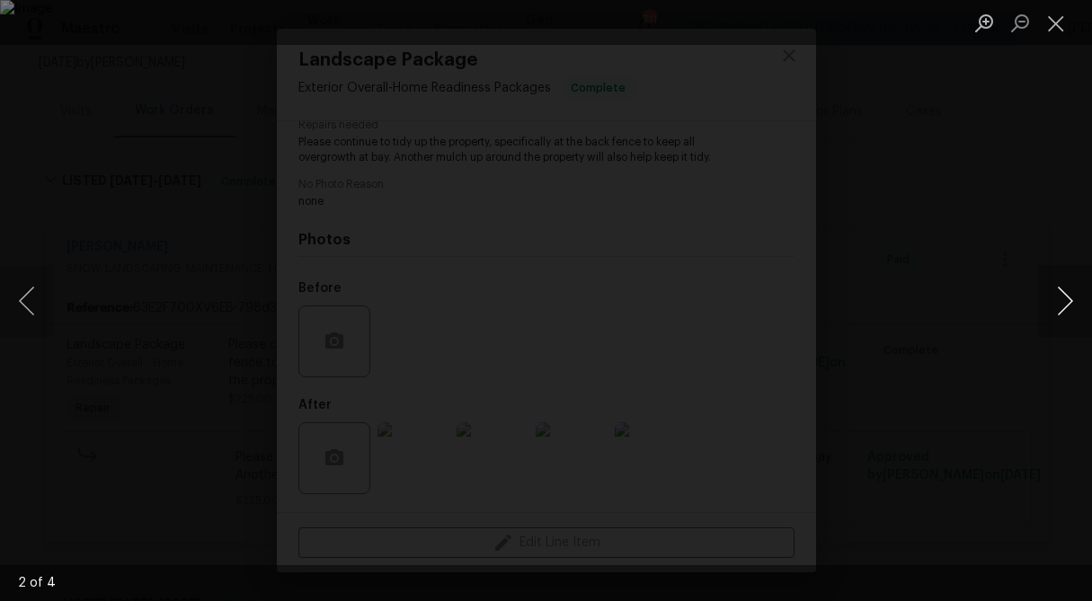
click at [1065, 297] on button "Next image" at bounding box center [1065, 301] width 54 height 72
